Goal: Information Seeking & Learning: Find specific fact

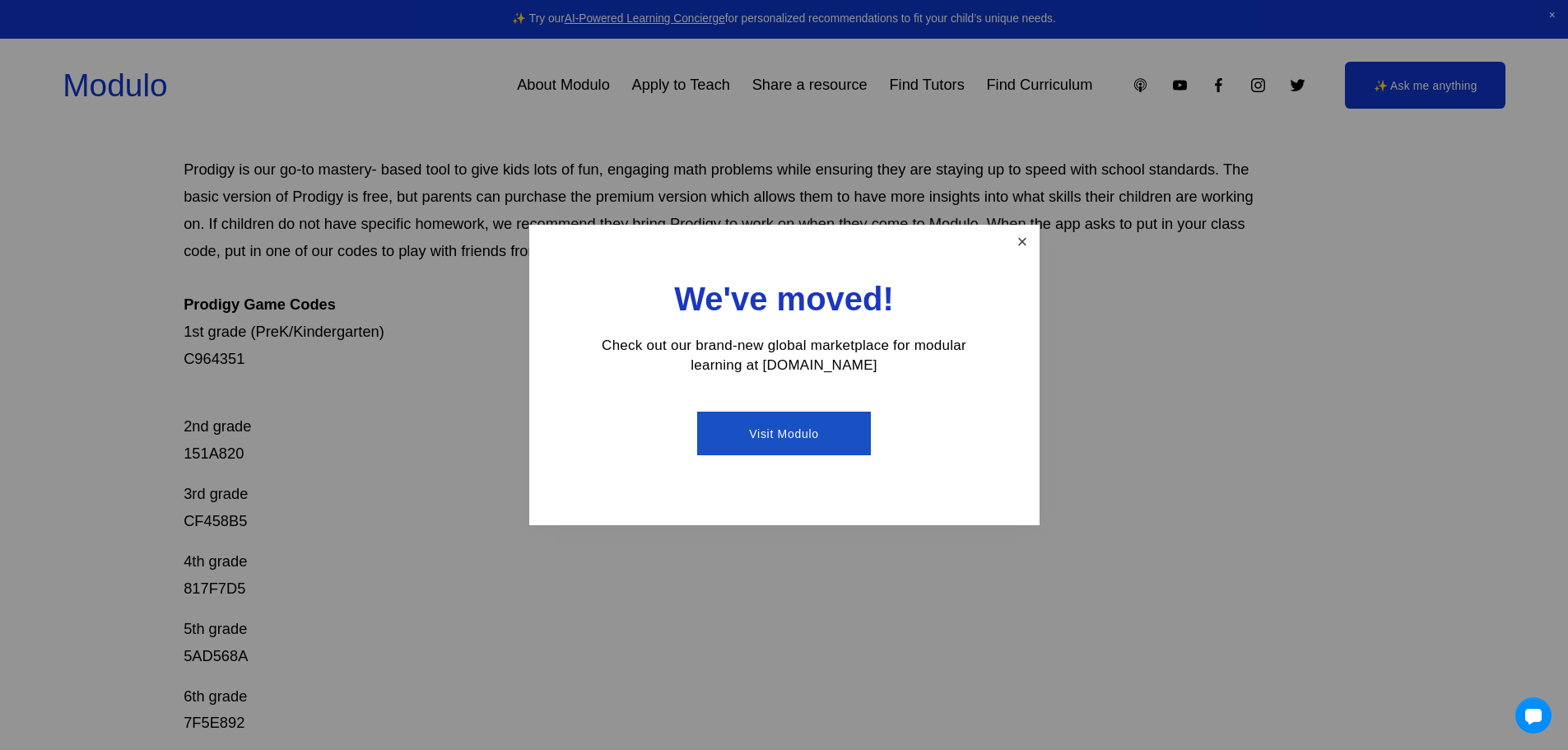
click at [1033, 249] on link "Close" at bounding box center [1022, 242] width 29 height 29
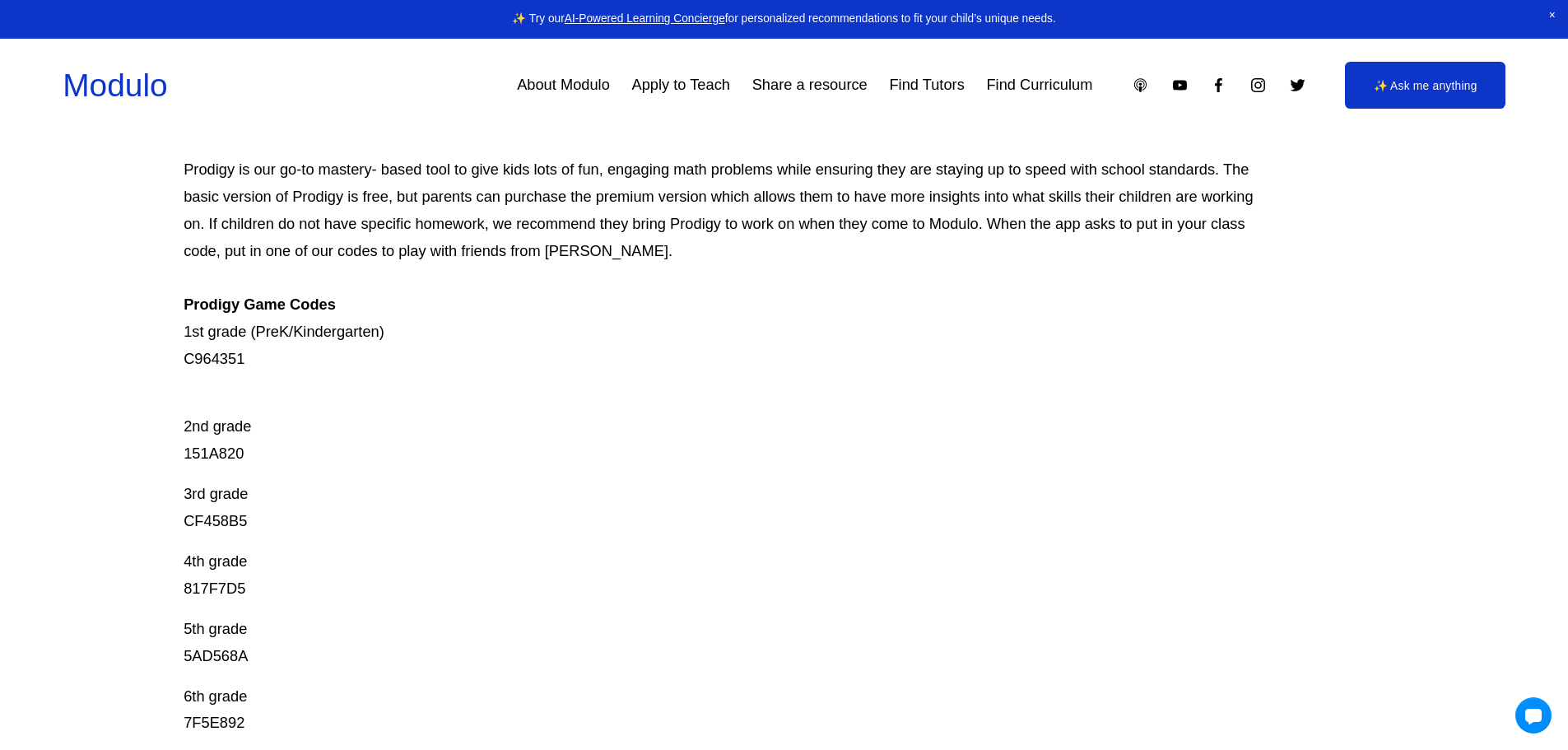
click at [213, 364] on p "Prodigy is our go-to mastery- based tool to give kids lots of fun, engaging mat…" at bounding box center [723, 265] width 1080 height 216
copy p "C964351"
click at [211, 450] on p "2nd grade 151A820" at bounding box center [723, 427] width 1080 height 81
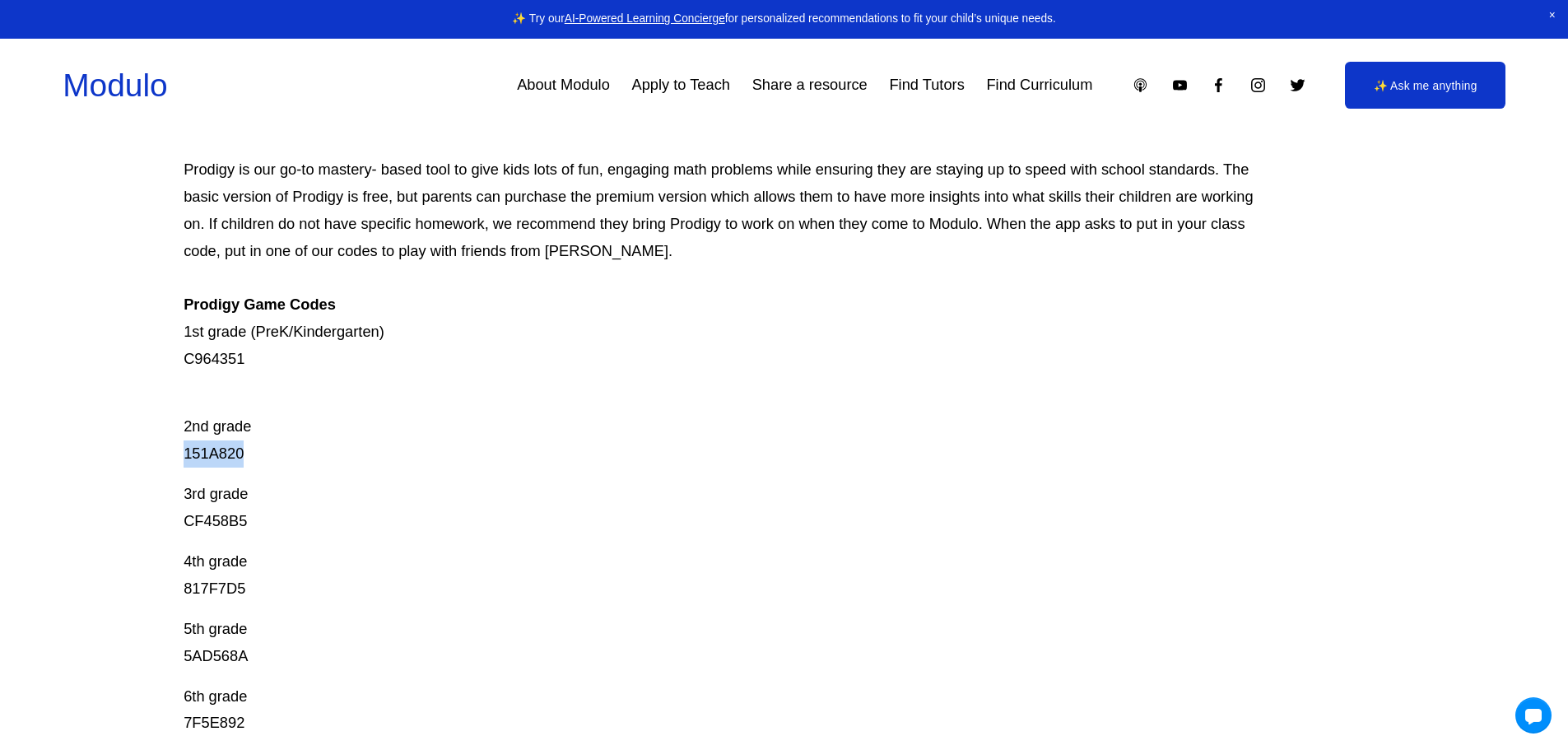
copy p "151A820"
click at [204, 537] on div "Prodigy Game Codes Prodigy is our go-to mastery- based tool to give kids lots o…" at bounding box center [723, 473] width 1080 height 798
click at [206, 534] on p "3rd grade CF458B5" at bounding box center [723, 507] width 1080 height 54
click at [209, 525] on p "3rd grade CF458B5" at bounding box center [723, 507] width 1080 height 54
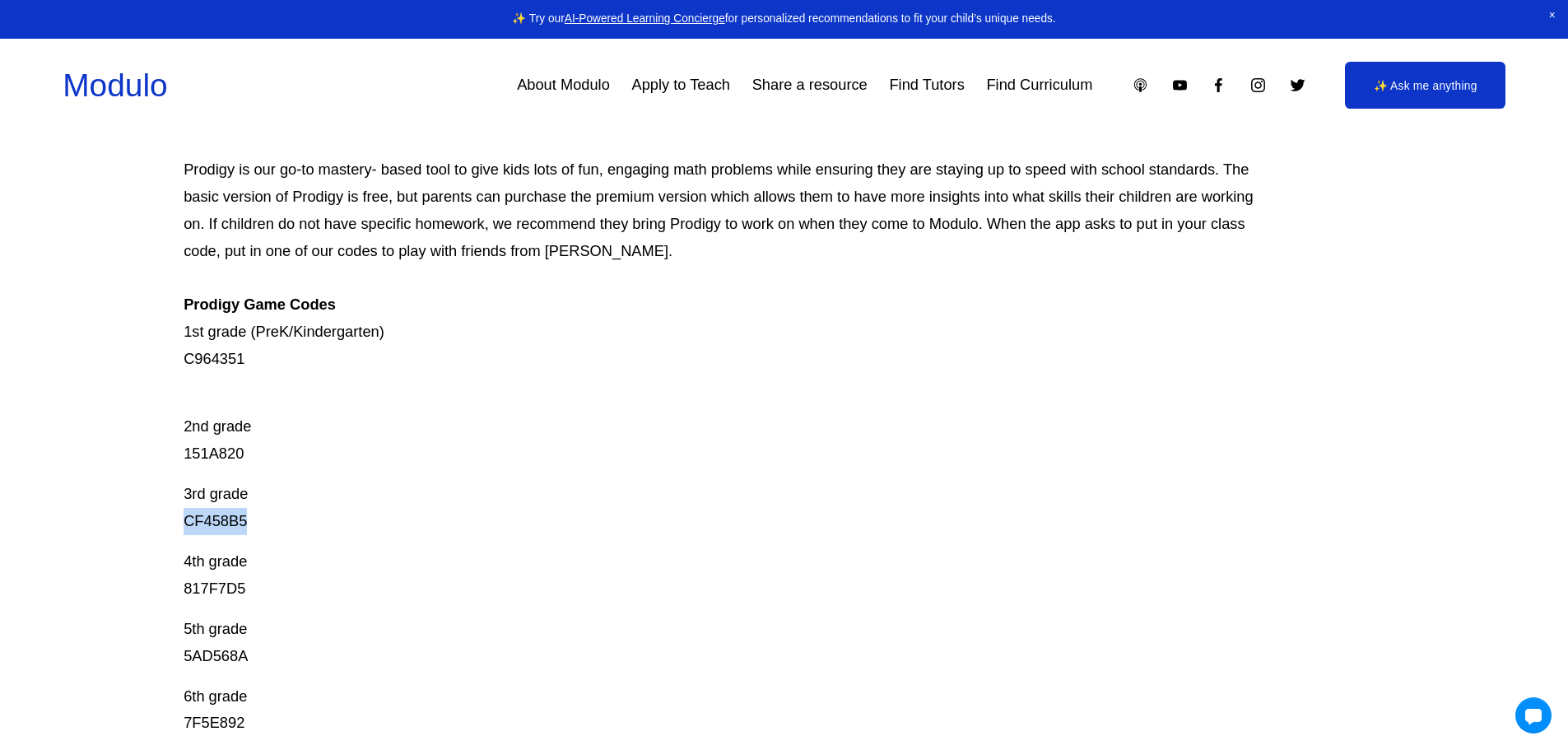
click at [209, 525] on p "3rd grade CF458B5" at bounding box center [723, 507] width 1080 height 54
copy p "CF458B5"
